Goal: Information Seeking & Learning: Compare options

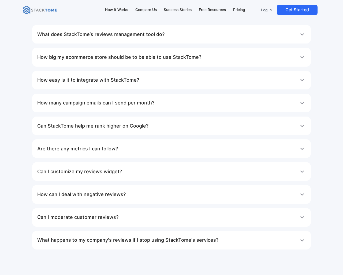
scroll to position [2804, 0]
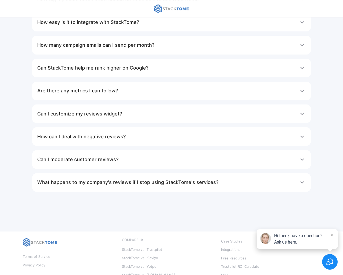
scroll to position [735, 0]
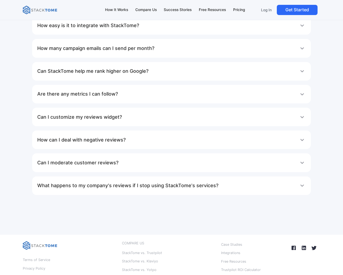
scroll to position [2214, 0]
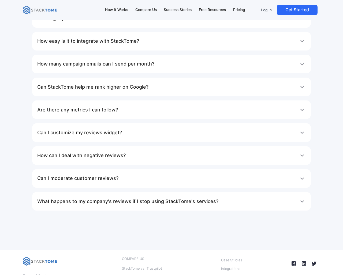
scroll to position [2497, 0]
